Goal: Find specific page/section: Find specific page/section

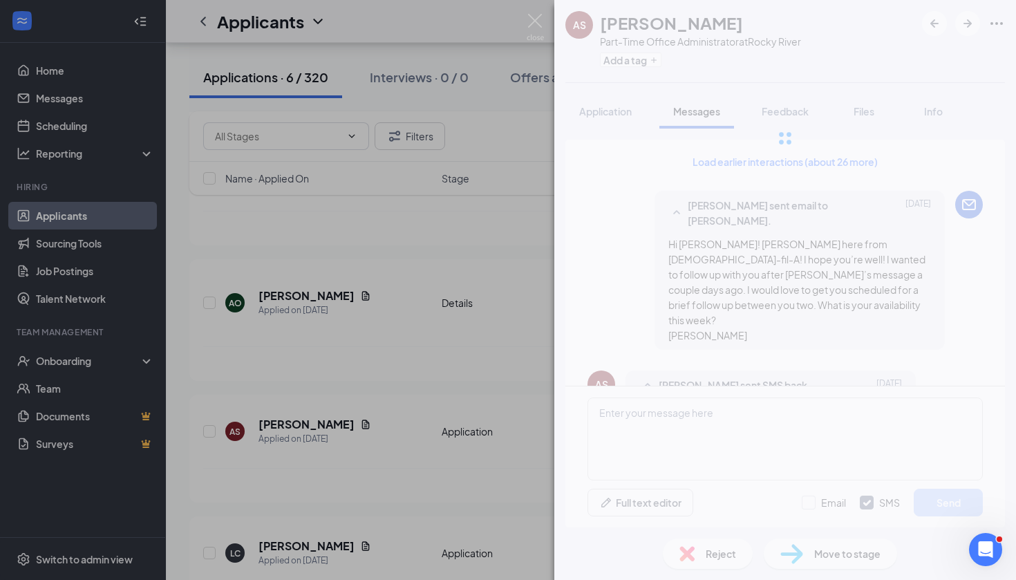
scroll to position [1159, 0]
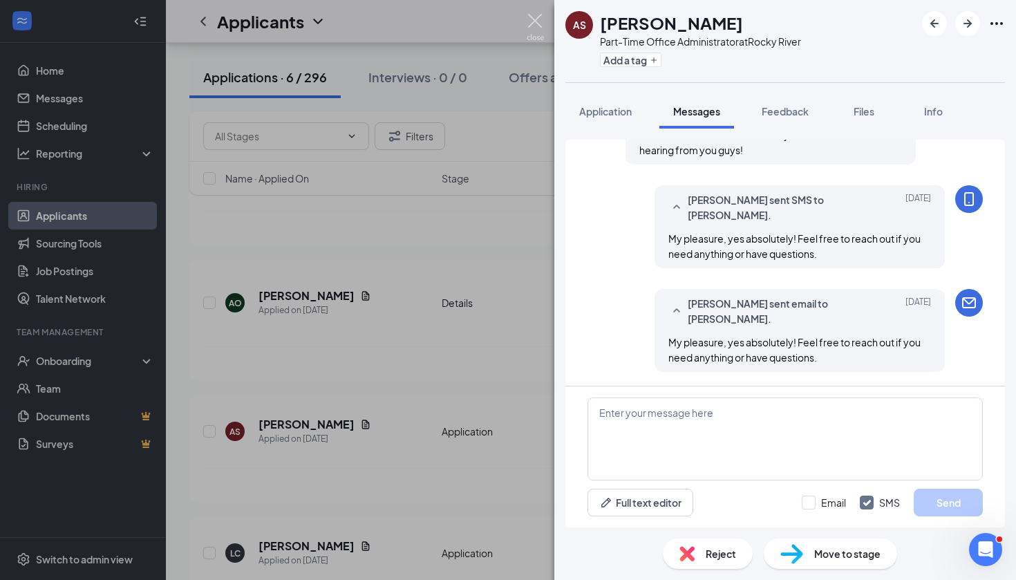
click at [531, 20] on img at bounding box center [535, 27] width 17 height 27
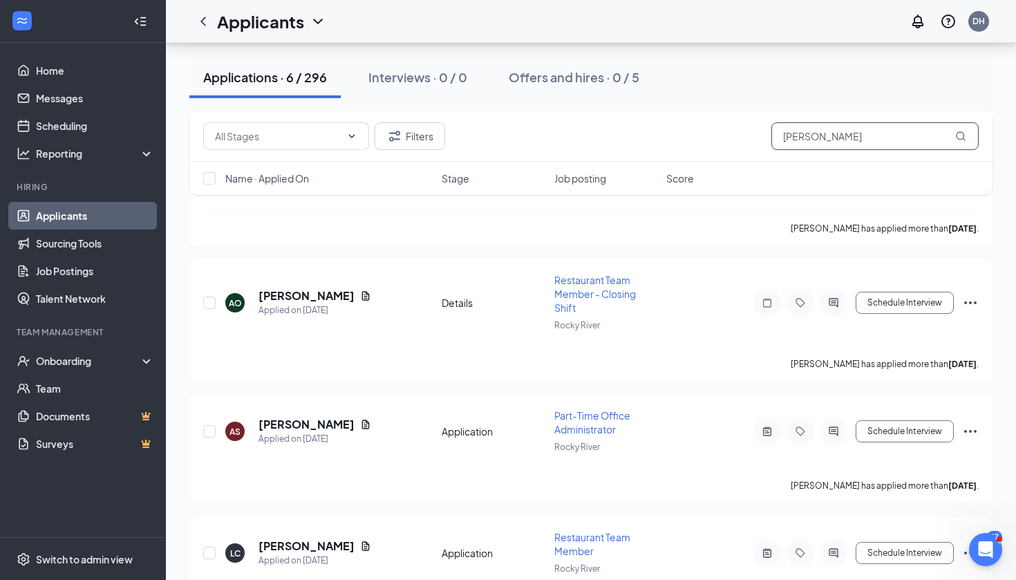
drag, startPoint x: 831, startPoint y: 135, endPoint x: 731, endPoint y: 138, distance: 100.3
click at [731, 138] on div "Filters [PERSON_NAME]" at bounding box center [591, 136] width 776 height 28
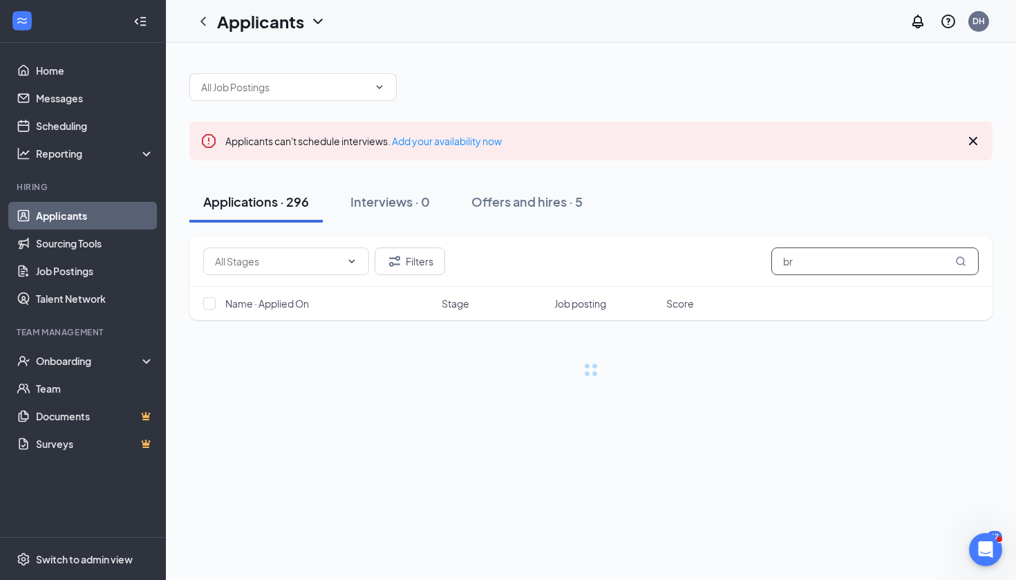
type input "b"
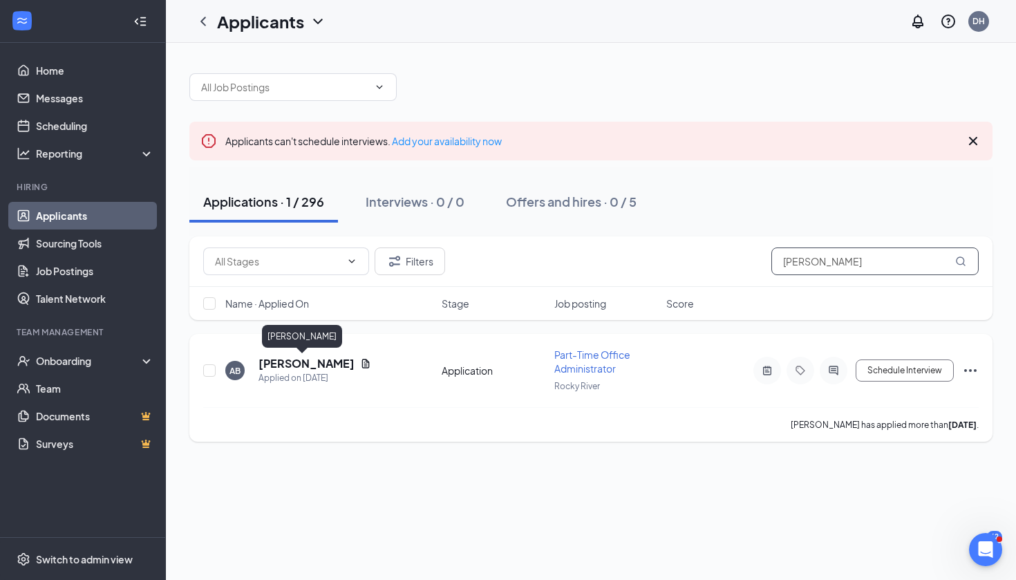
click at [296, 364] on h5 "[PERSON_NAME]" at bounding box center [307, 363] width 96 height 15
type input "[PERSON_NAME]"
drag, startPoint x: 530, startPoint y: 263, endPoint x: 304, endPoint y: 371, distance: 249.8
click at [304, 371] on h5 "[PERSON_NAME]" at bounding box center [307, 363] width 96 height 15
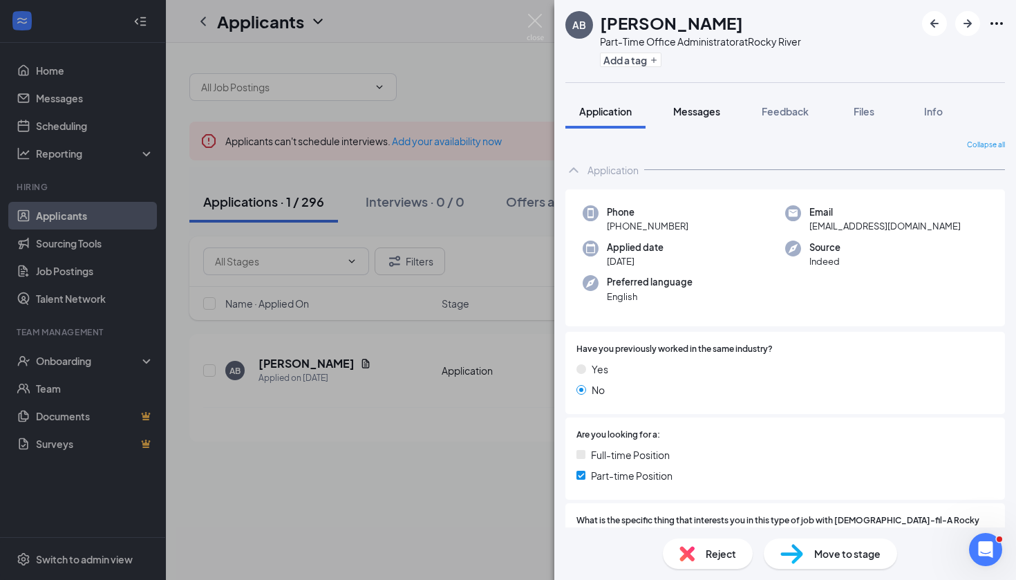
click at [700, 118] on button "Messages" at bounding box center [696, 111] width 75 height 35
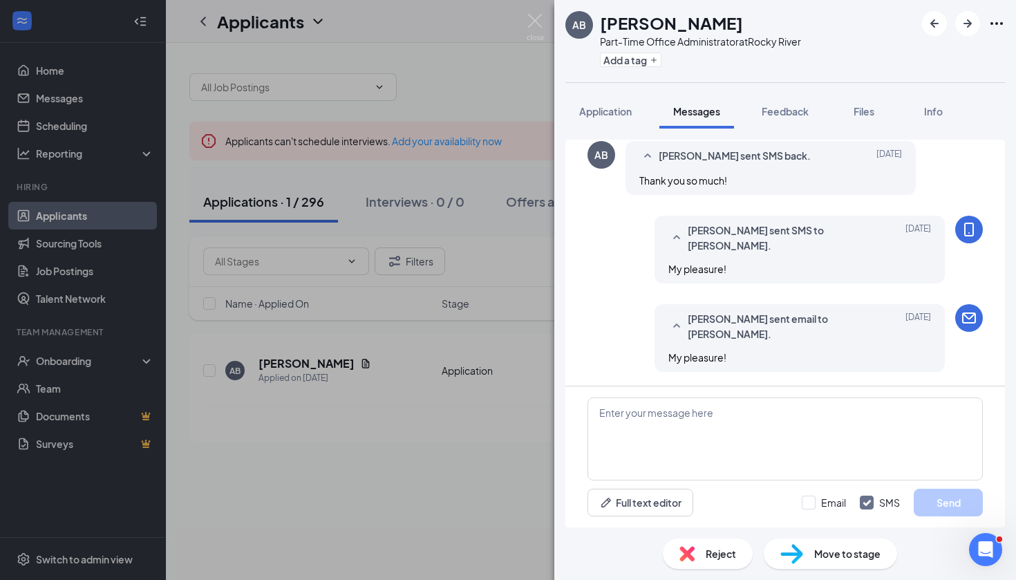
scroll to position [1189, 0]
click at [534, 20] on img at bounding box center [535, 27] width 17 height 27
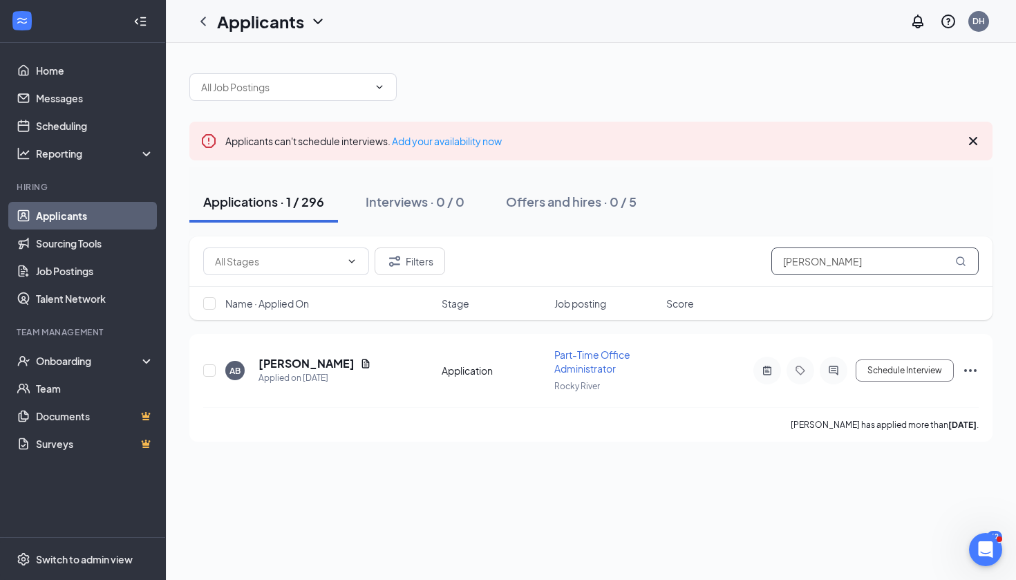
click at [850, 263] on input "[PERSON_NAME]" at bounding box center [874, 261] width 207 height 28
